Goal: Task Accomplishment & Management: Manage account settings

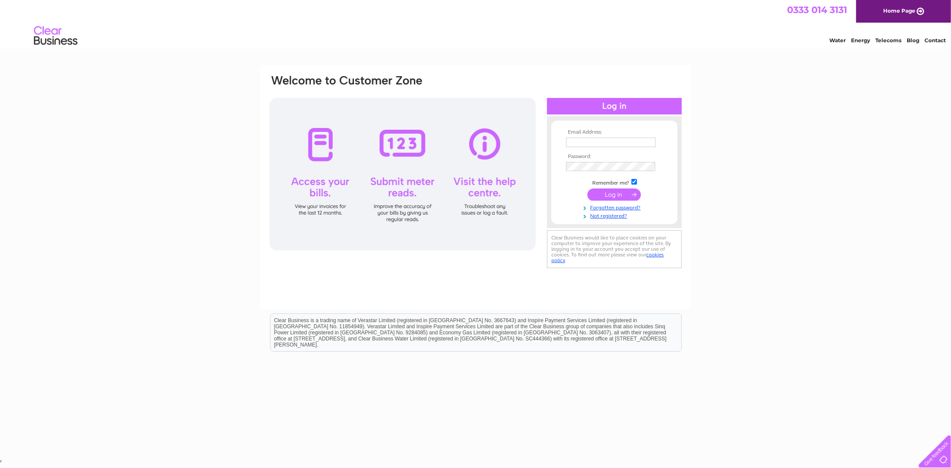
click at [619, 146] on input "text" at bounding box center [611, 142] width 90 height 10
click at [586, 144] on input "text" at bounding box center [611, 142] width 90 height 10
paste input "accounts@rovco.com"
type input "accounts@rovco.com"
click at [614, 198] on input "submit" at bounding box center [615, 195] width 54 height 12
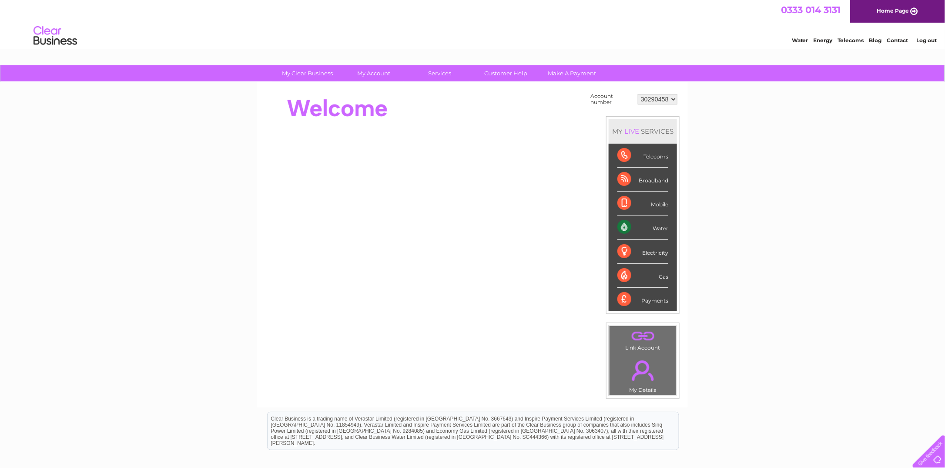
click at [800, 178] on div "My Clear Business Login Details My Details My Preferences Link Account My Accou…" at bounding box center [472, 310] width 945 height 491
click at [650, 228] on div "Water" at bounding box center [642, 227] width 51 height 24
click at [630, 225] on div "Water" at bounding box center [642, 227] width 51 height 24
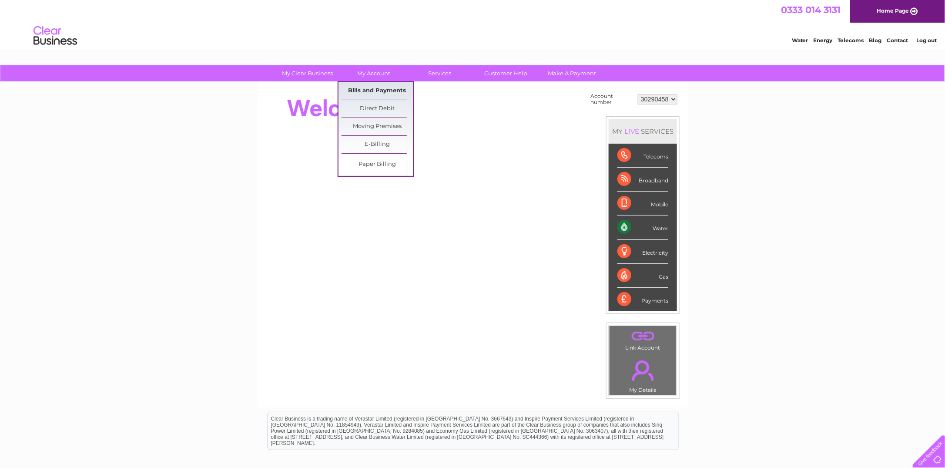
click at [363, 96] on link "Bills and Payments" at bounding box center [377, 90] width 72 height 17
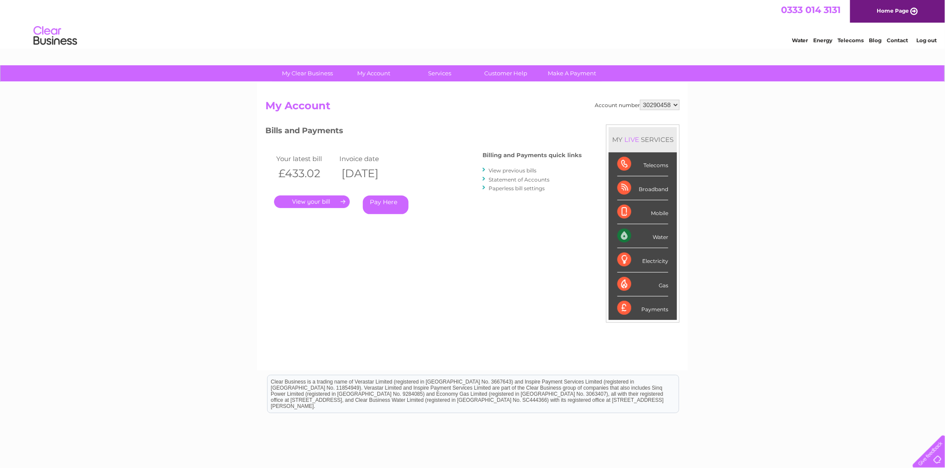
click at [326, 202] on link "." at bounding box center [312, 201] width 76 height 13
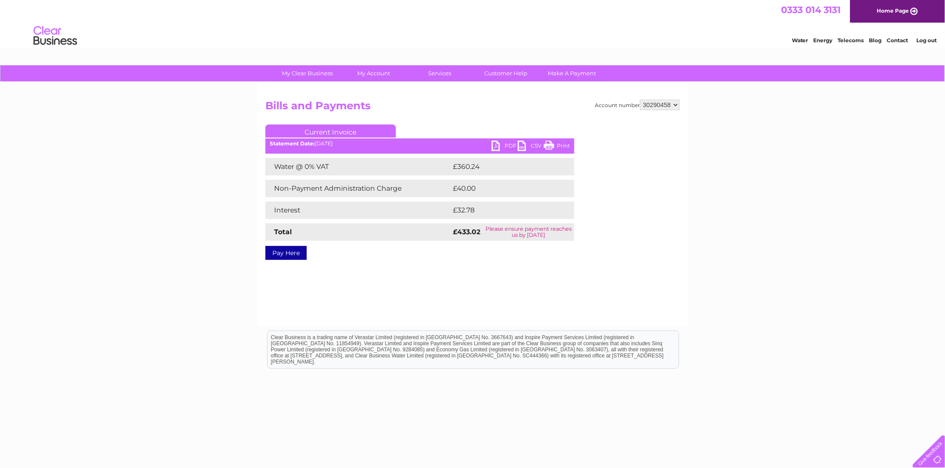
click at [397, 285] on div "Account number 30290458 Bills and Payments Current Invoice PDF CSV Print £360.24" at bounding box center [472, 204] width 431 height 244
click at [586, 305] on div "Account number 30290458 Bills and Payments Current Invoice PDF CSV Print £360.24" at bounding box center [472, 204] width 431 height 244
drag, startPoint x: 731, startPoint y: 267, endPoint x: 480, endPoint y: 164, distance: 271.9
click at [731, 269] on div "My Clear Business Login Details My Details My Preferences Link Account My Accou…" at bounding box center [472, 269] width 945 height 409
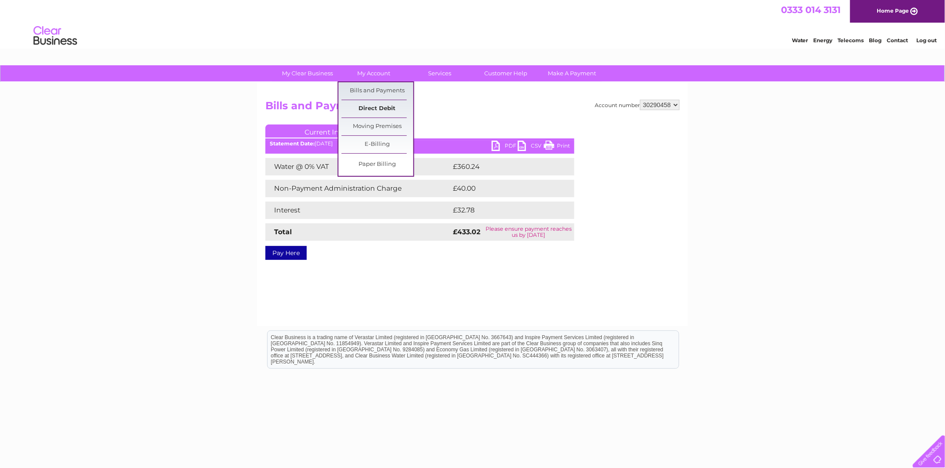
click at [378, 110] on link "Direct Debit" at bounding box center [377, 108] width 72 height 17
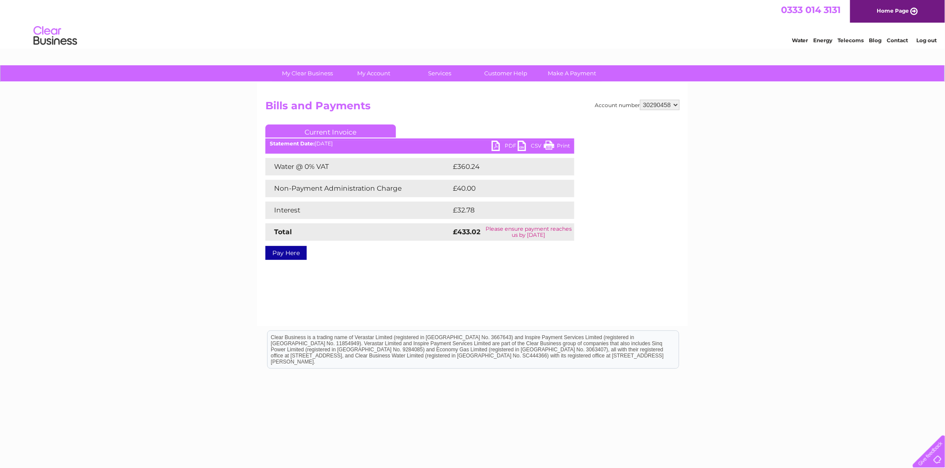
click at [676, 275] on div "Account number 30290458 Bills and Payments Current Invoice PDF CSV Print £360.24" at bounding box center [472, 204] width 431 height 244
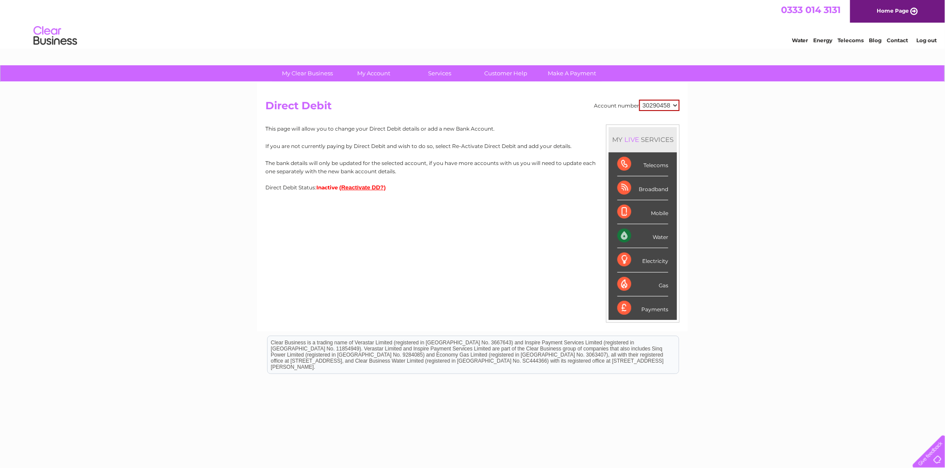
click at [70, 242] on div "My Clear Business Login Details My Details My Preferences Link Account My Accou…" at bounding box center [472, 272] width 945 height 415
click at [379, 93] on link "Bills and Payments" at bounding box center [377, 90] width 72 height 17
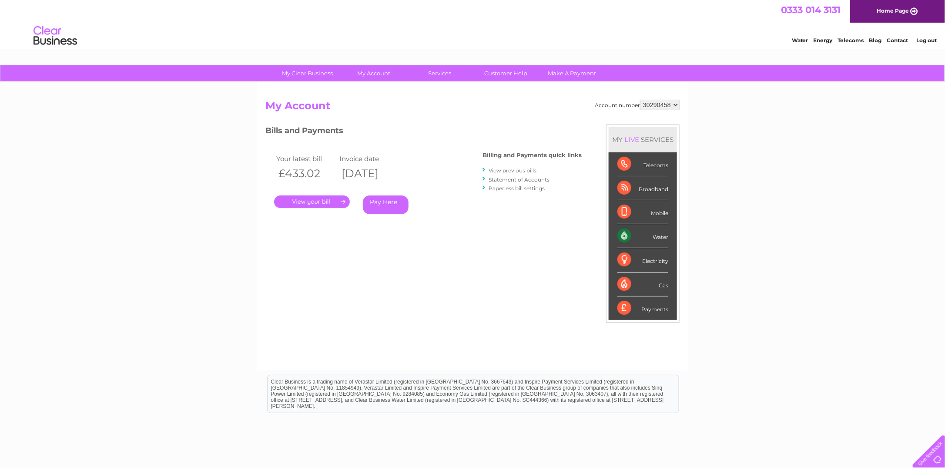
click at [504, 167] on link "View previous bills" at bounding box center [513, 170] width 48 height 7
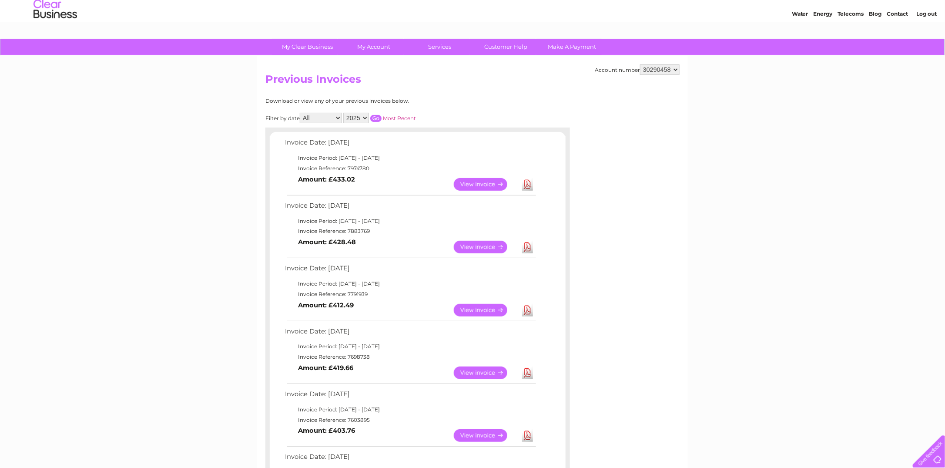
scroll to position [44, 0]
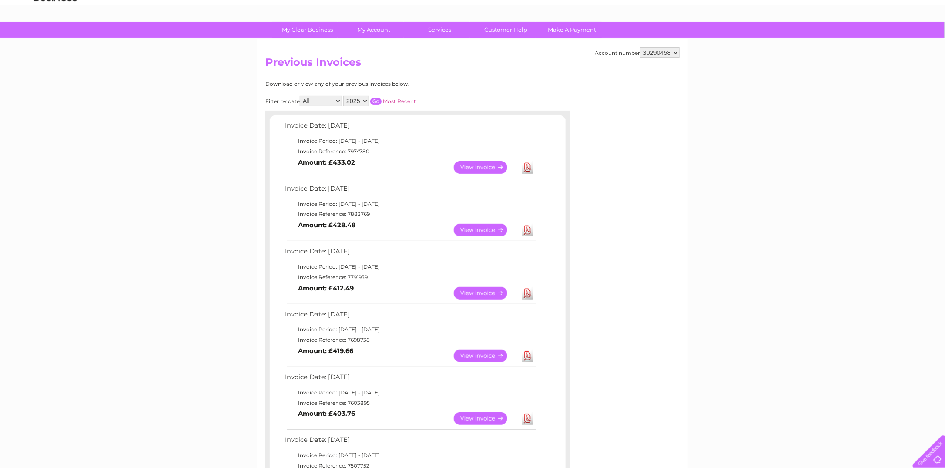
click at [468, 232] on link "View" at bounding box center [486, 230] width 64 height 13
click at [481, 291] on link "View" at bounding box center [486, 293] width 64 height 13
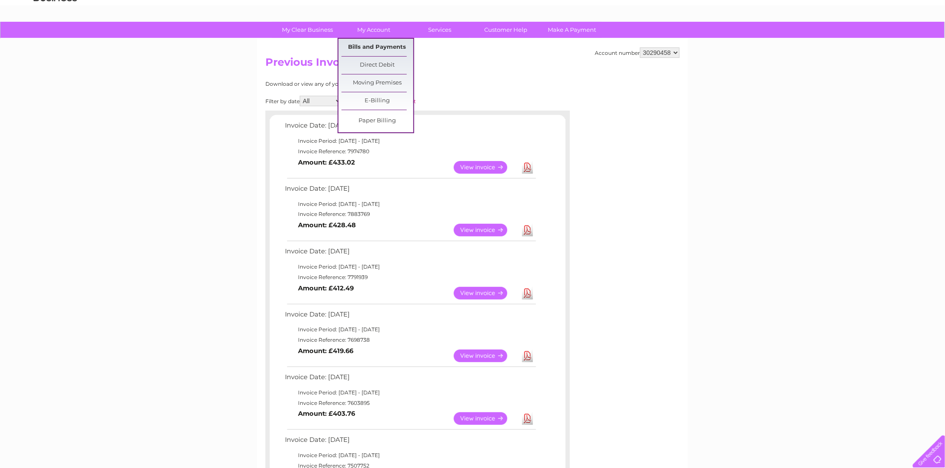
click at [373, 49] on link "Bills and Payments" at bounding box center [377, 47] width 72 height 17
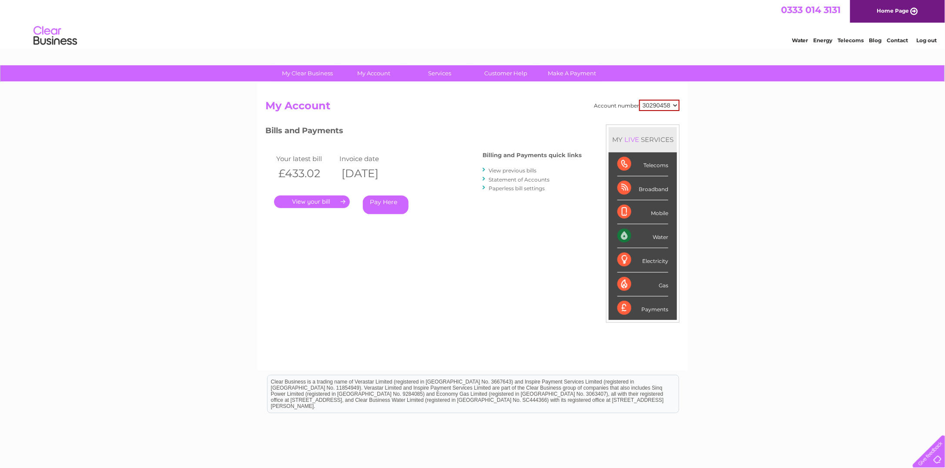
click at [536, 179] on link "Statement of Accounts" at bounding box center [519, 179] width 61 height 7
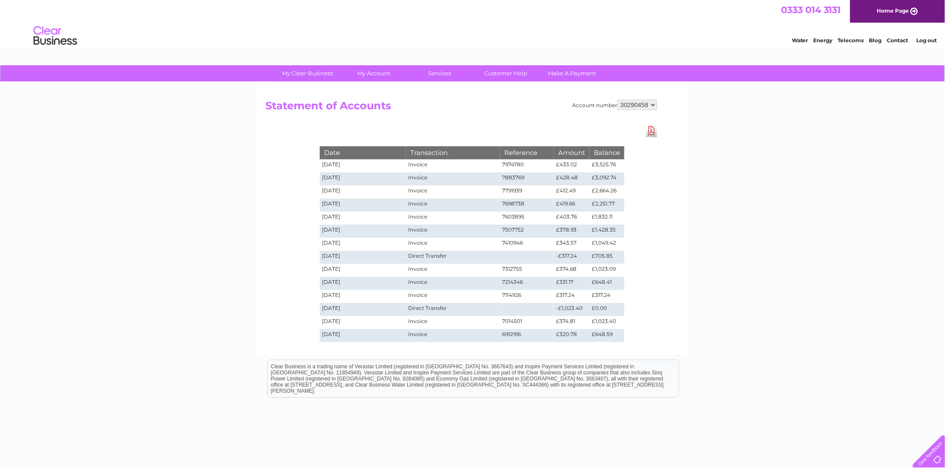
click at [771, 211] on div "My Clear Business Login Details My Details My Preferences Link Account My Accou…" at bounding box center [472, 284] width 945 height 438
click at [46, 180] on div "My Clear Business Login Details My Details My Preferences Link Account My Accou…" at bounding box center [472, 284] width 945 height 438
click at [653, 135] on link "Download Pdf" at bounding box center [651, 130] width 11 height 13
click at [284, 161] on div "Account number 30290458 Statement of Accounts Download Pdf Date Transaction Ref…" at bounding box center [472, 218] width 431 height 273
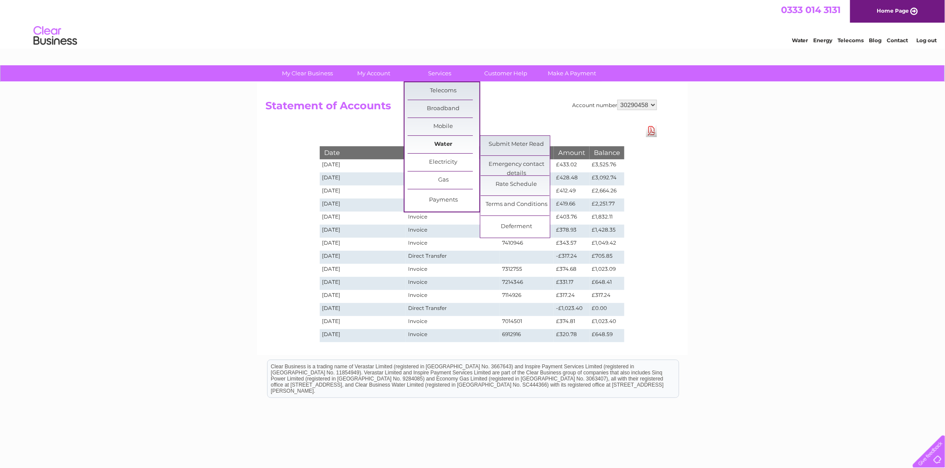
click at [444, 139] on link "Water" at bounding box center [444, 144] width 72 height 17
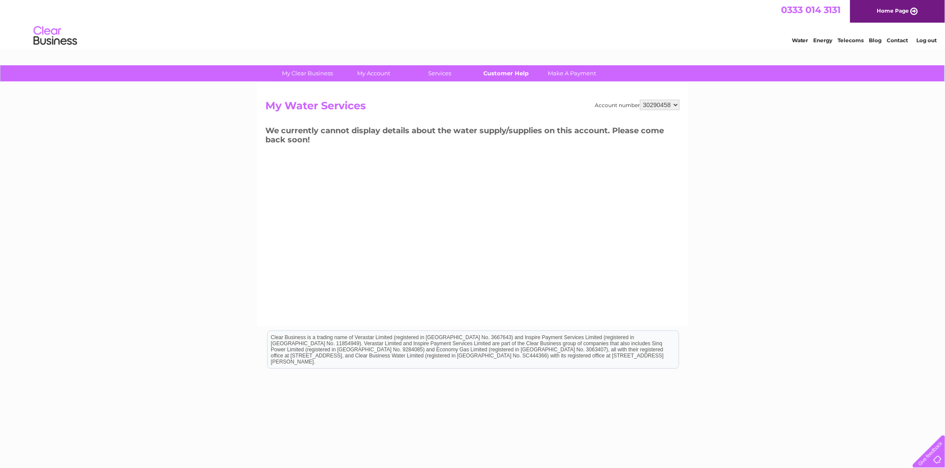
click at [521, 75] on link "Customer Help" at bounding box center [506, 73] width 72 height 16
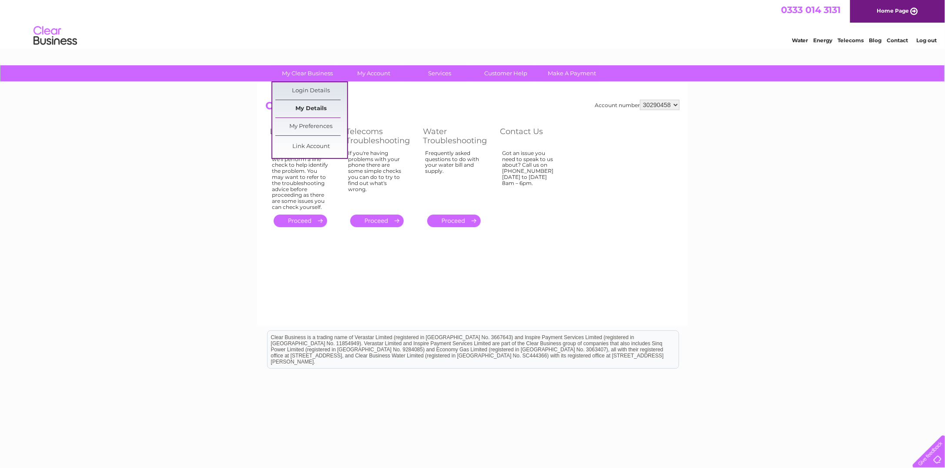
click at [318, 113] on link "My Details" at bounding box center [311, 108] width 72 height 17
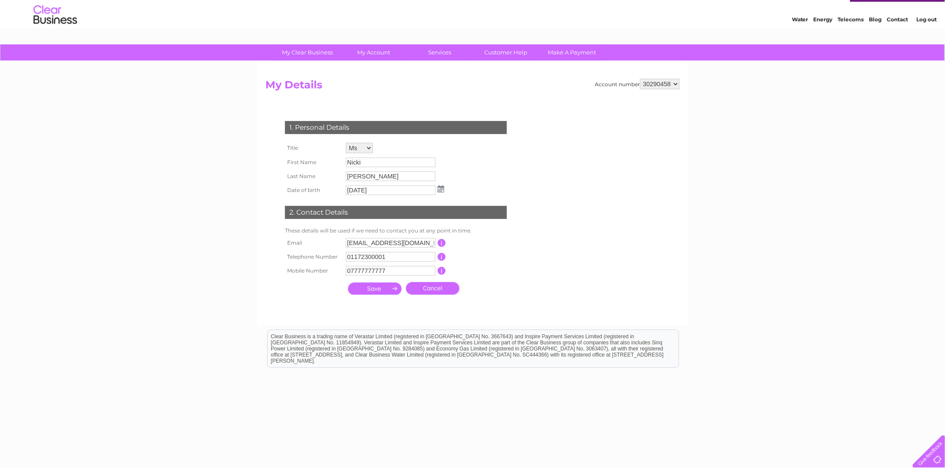
scroll to position [32, 0]
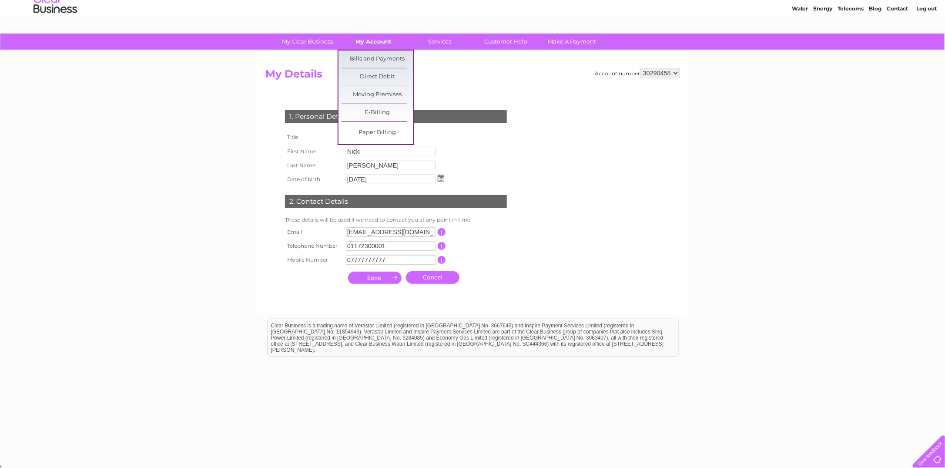
click at [360, 41] on link "My Account" at bounding box center [374, 41] width 72 height 16
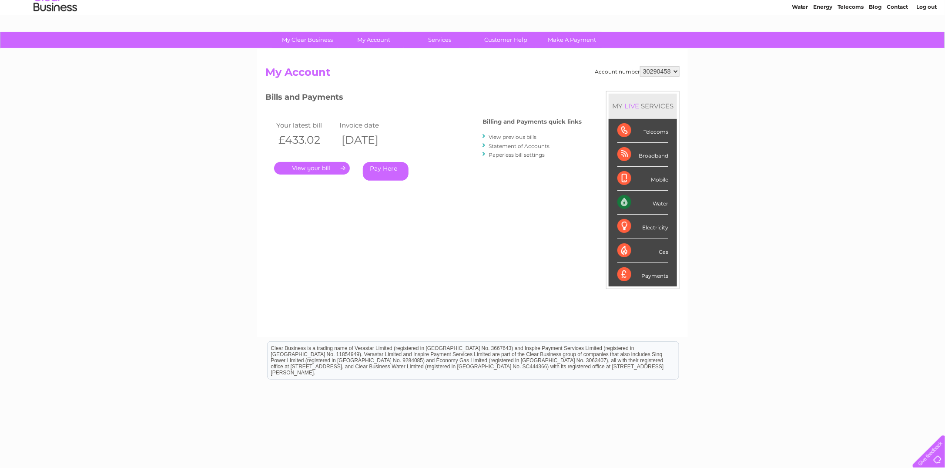
scroll to position [44, 0]
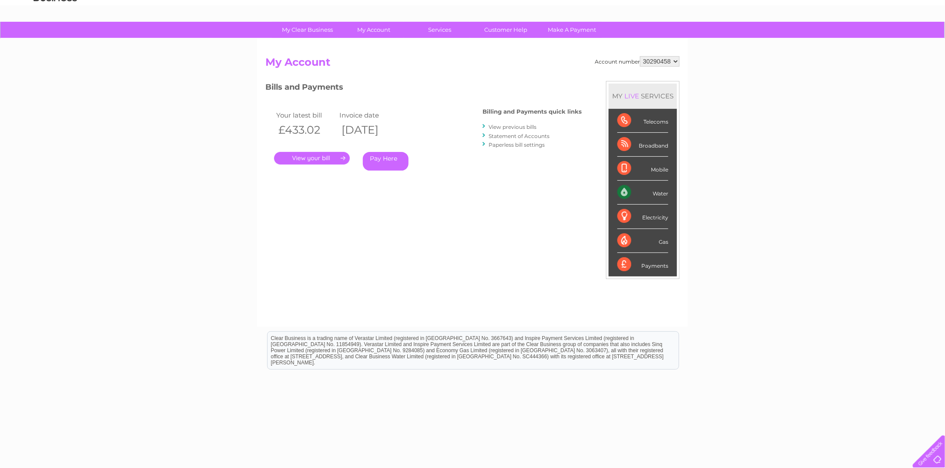
click at [342, 161] on link "." at bounding box center [312, 158] width 76 height 13
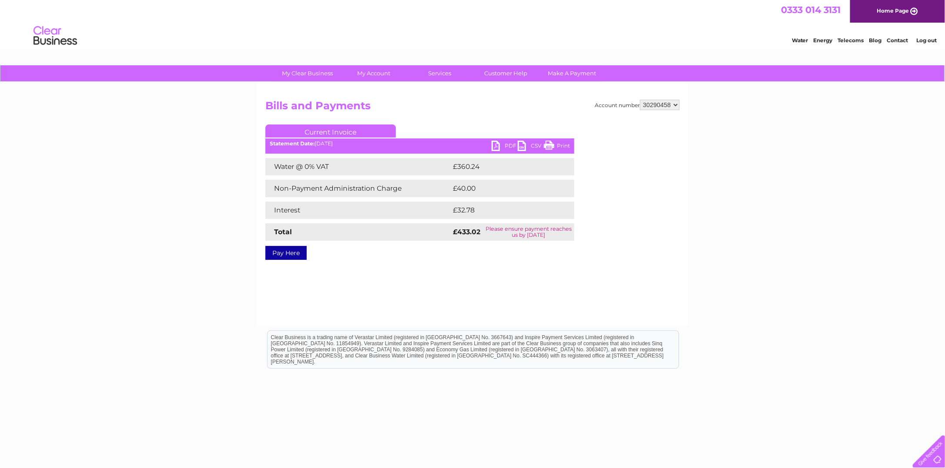
click at [510, 147] on link "PDF" at bounding box center [505, 147] width 26 height 13
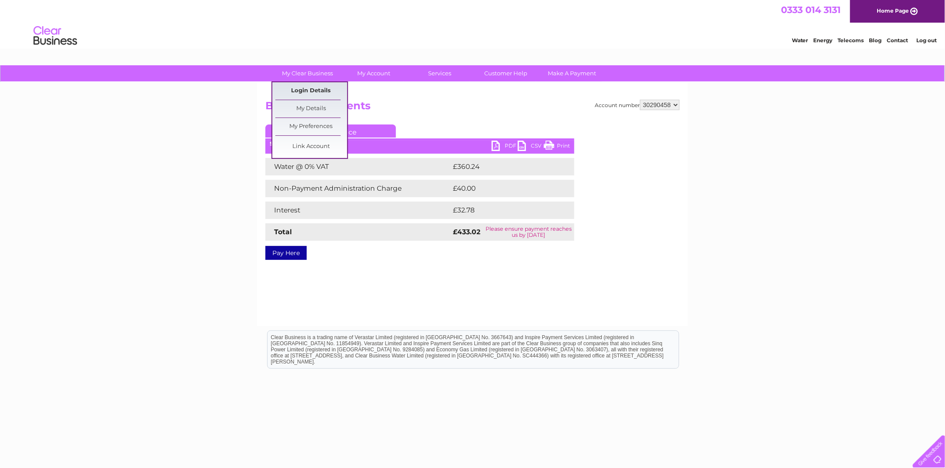
click at [316, 94] on link "Login Details" at bounding box center [311, 90] width 72 height 17
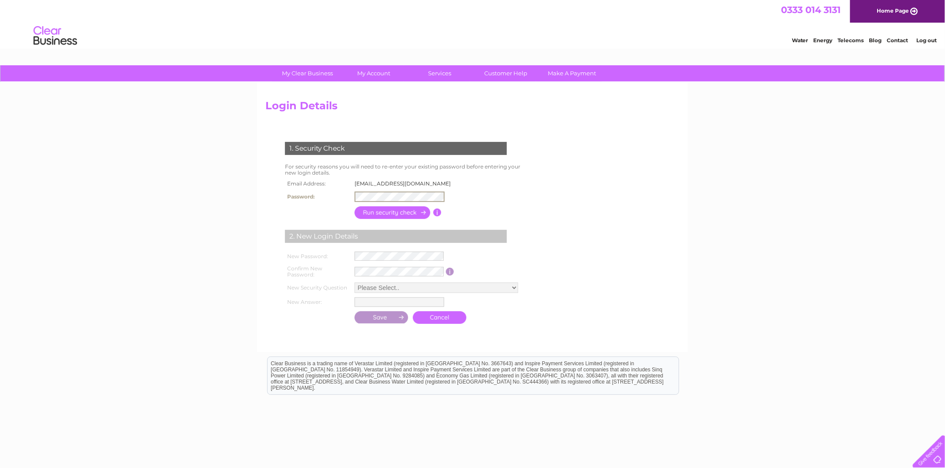
click at [383, 213] on input "button" at bounding box center [393, 212] width 77 height 13
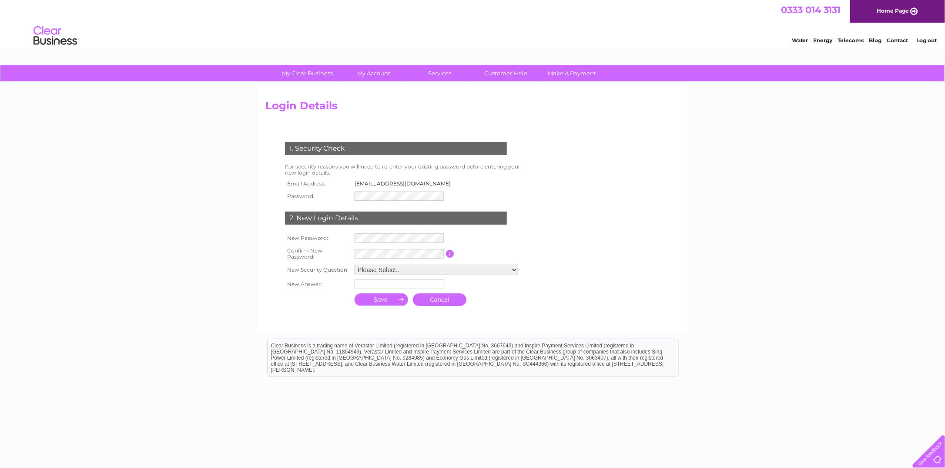
click at [132, 97] on div "My Clear Business Login Details My Details My Preferences Link Account My Accou…" at bounding box center [472, 274] width 945 height 418
click at [352, 228] on td "2. New Login Details" at bounding box center [396, 217] width 226 height 28
click at [463, 241] on td at bounding box center [438, 238] width 172 height 14
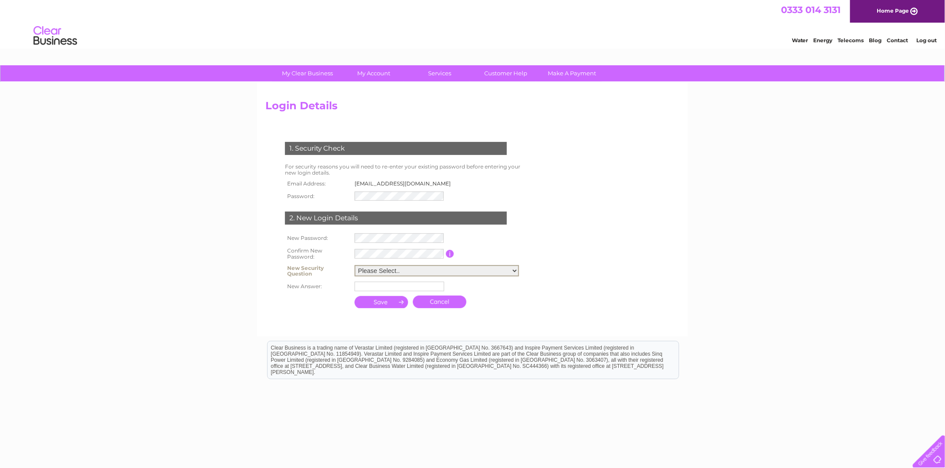
click at [384, 270] on select "Please Select.. In what town or city was your first job? In what town or city d…" at bounding box center [437, 270] width 164 height 11
select select "1"
click at [355, 265] on select "Please Select.. In what town or city was your first job? In what town or city d…" at bounding box center [437, 270] width 164 height 11
click at [393, 283] on input "text" at bounding box center [400, 284] width 90 height 10
type input "Aberdeen"
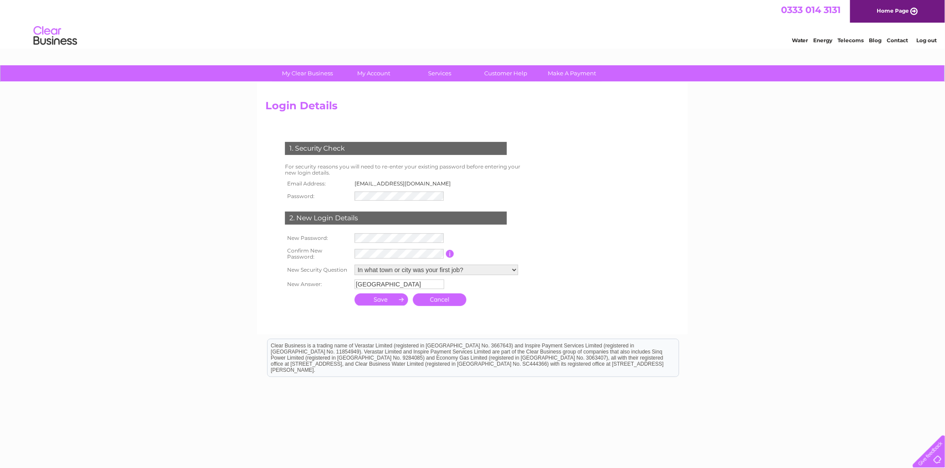
click at [387, 295] on input "submit" at bounding box center [382, 299] width 54 height 12
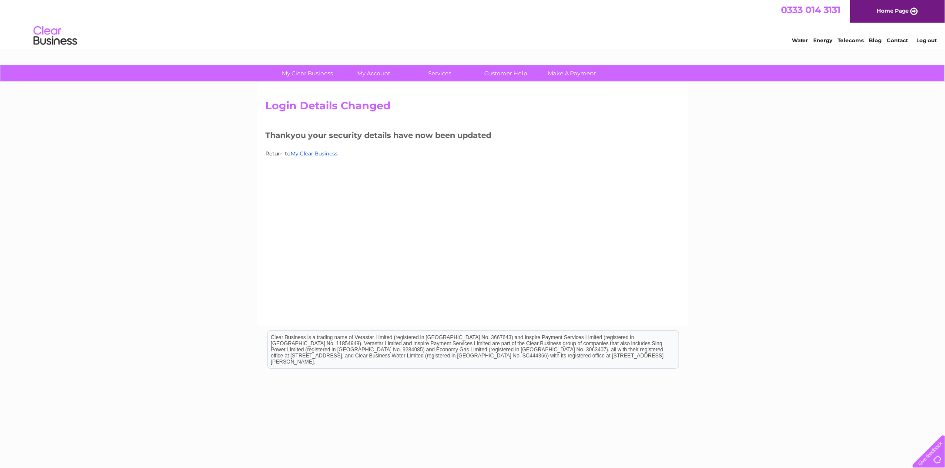
click at [800, 208] on div "My Clear Business Login Details My Details My Preferences Link Account My Accou…" at bounding box center [472, 269] width 945 height 409
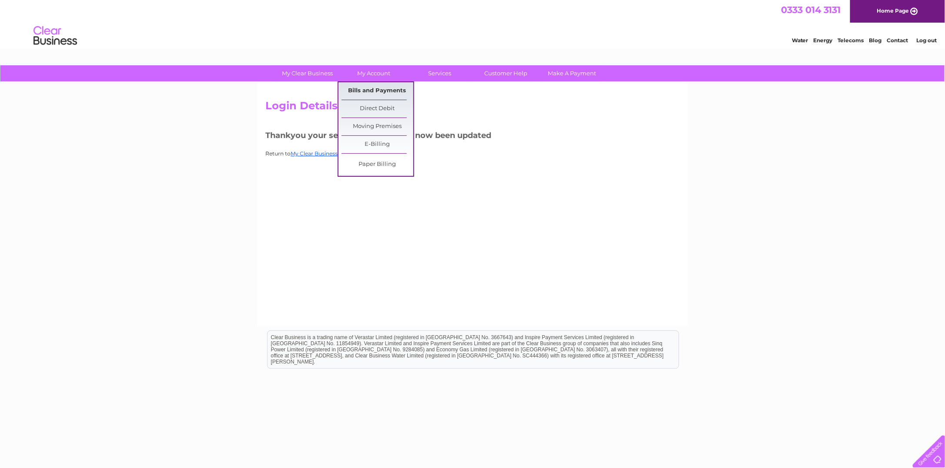
click at [377, 94] on link "Bills and Payments" at bounding box center [377, 90] width 72 height 17
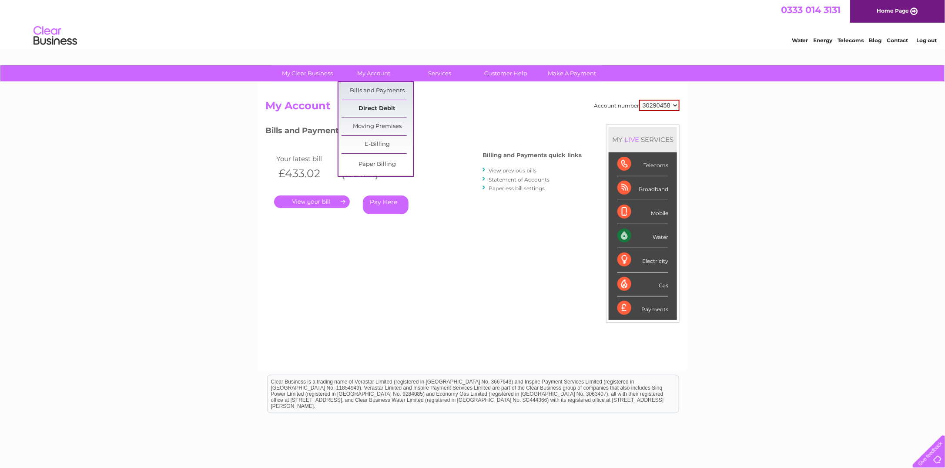
click at [383, 110] on link "Direct Debit" at bounding box center [377, 108] width 72 height 17
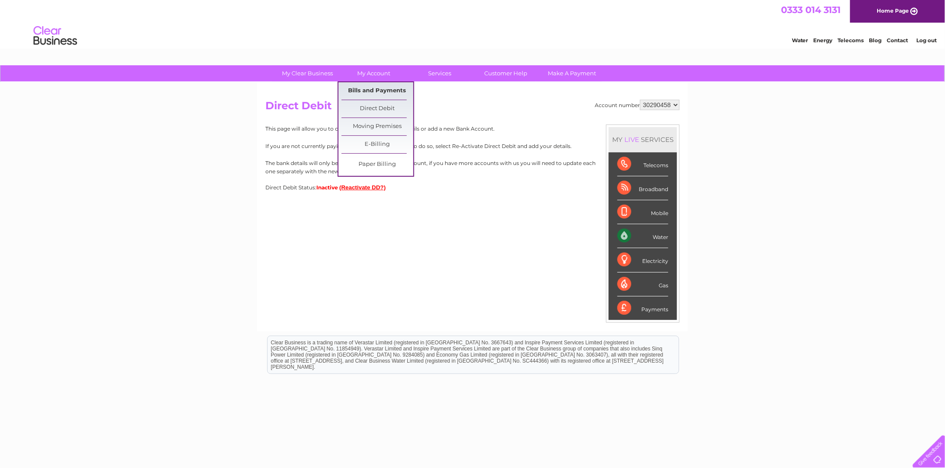
click at [376, 88] on link "Bills and Payments" at bounding box center [377, 90] width 72 height 17
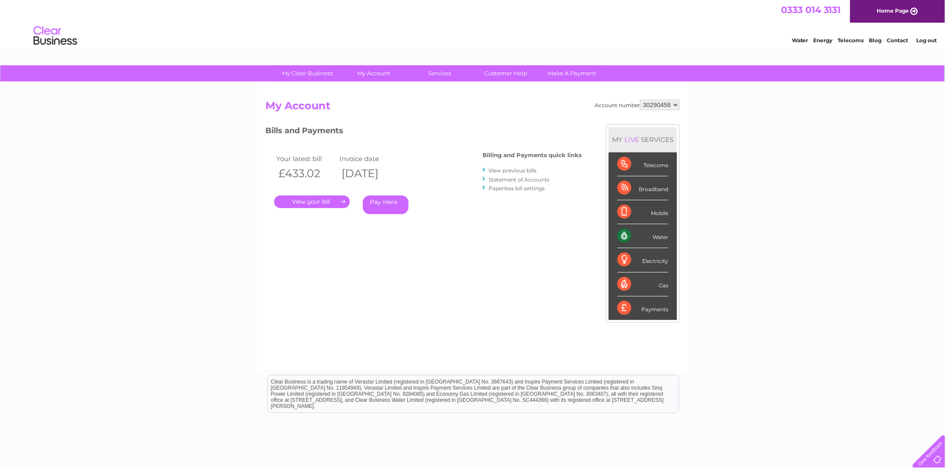
click at [333, 203] on link "." at bounding box center [312, 201] width 76 height 13
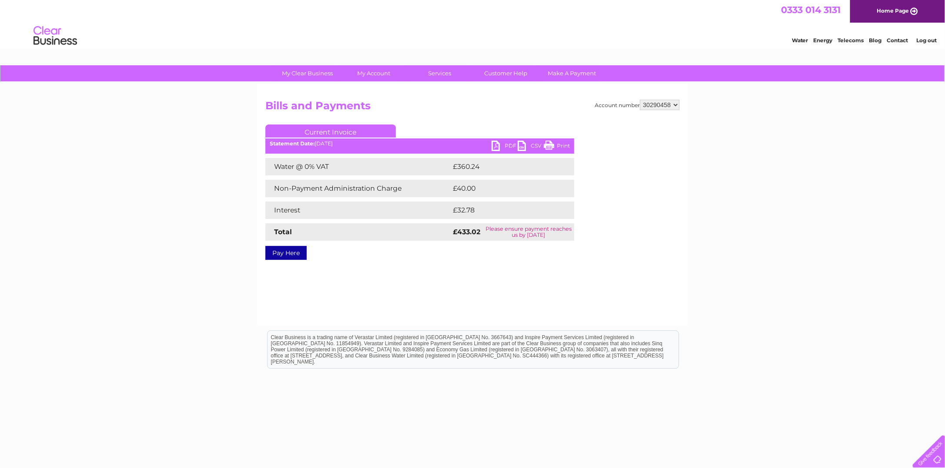
click at [506, 144] on link "PDF" at bounding box center [505, 147] width 26 height 13
